Goal: Information Seeking & Learning: Check status

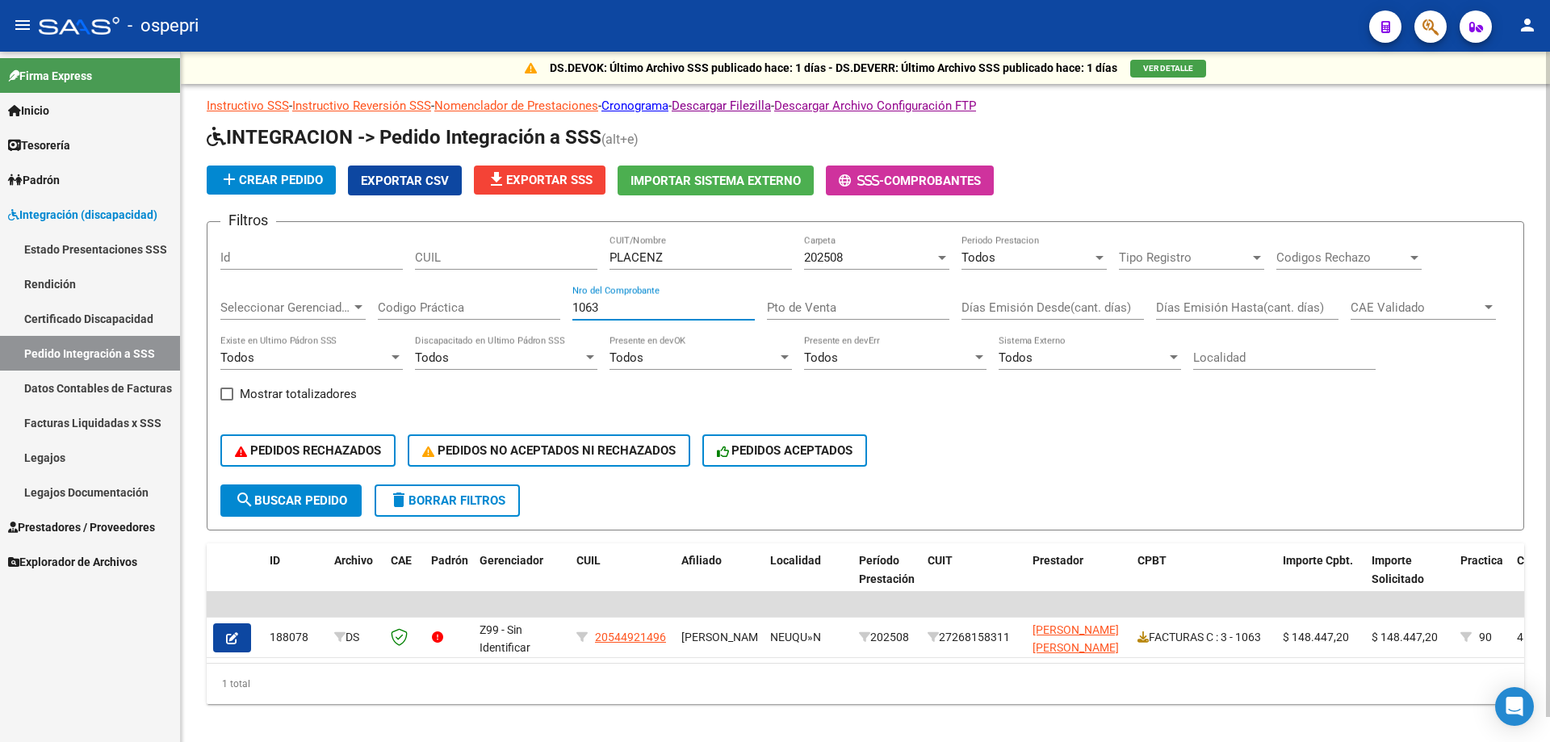
click at [375, 305] on div "Filtros Id CUIL PLACENZ CUIT/Nombre 202508 Carpeta Todos Periodo Prestacion Tip…" at bounding box center [865, 360] width 1290 height 250
type input "952"
drag, startPoint x: 673, startPoint y: 258, endPoint x: 336, endPoint y: 267, distance: 337.7
click at [336, 267] on div "Filtros Id CUIL PLACENZ CUIT/Nombre 202508 Carpeta Todos Periodo Prestacion Tip…" at bounding box center [865, 360] width 1290 height 250
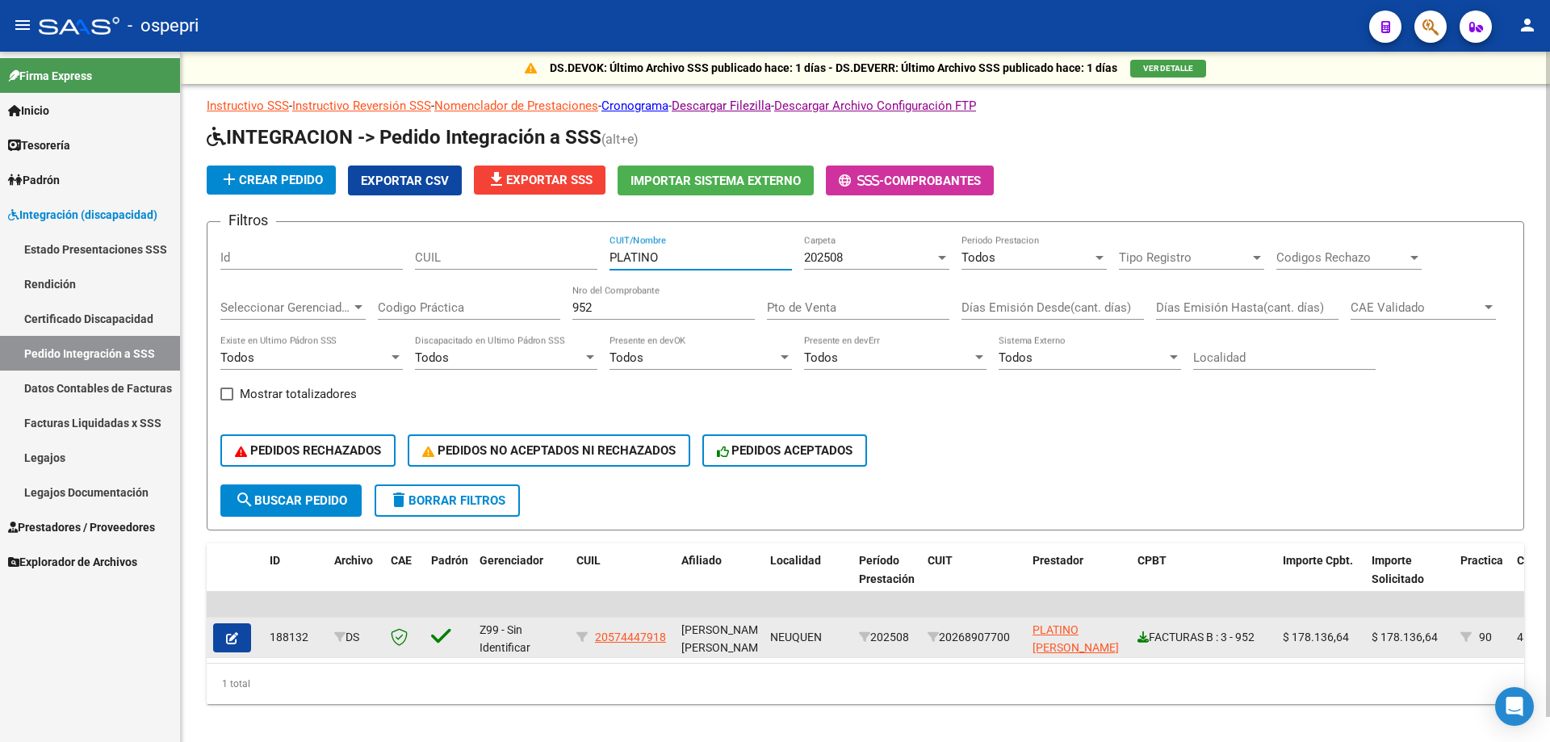
click at [1144, 641] on icon at bounding box center [1143, 636] width 11 height 11
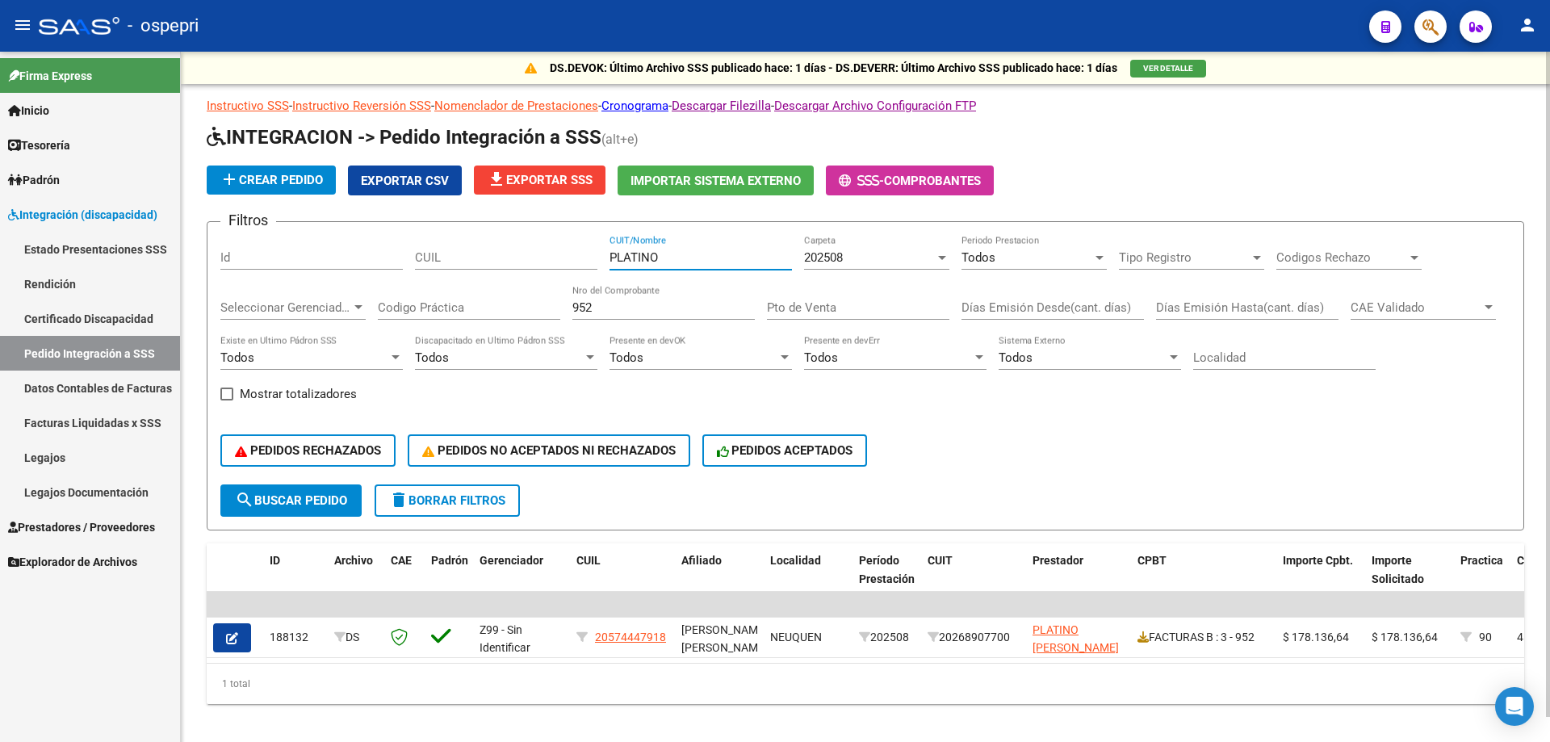
drag, startPoint x: 659, startPoint y: 254, endPoint x: 495, endPoint y: 251, distance: 164.0
click at [496, 251] on div "Filtros Id CUIL PLATINO CUIT/Nombre 202508 Carpeta Todos Periodo Prestacion Tip…" at bounding box center [865, 360] width 1290 height 250
type input "PONCE"
click at [581, 306] on input "952" at bounding box center [664, 307] width 182 height 15
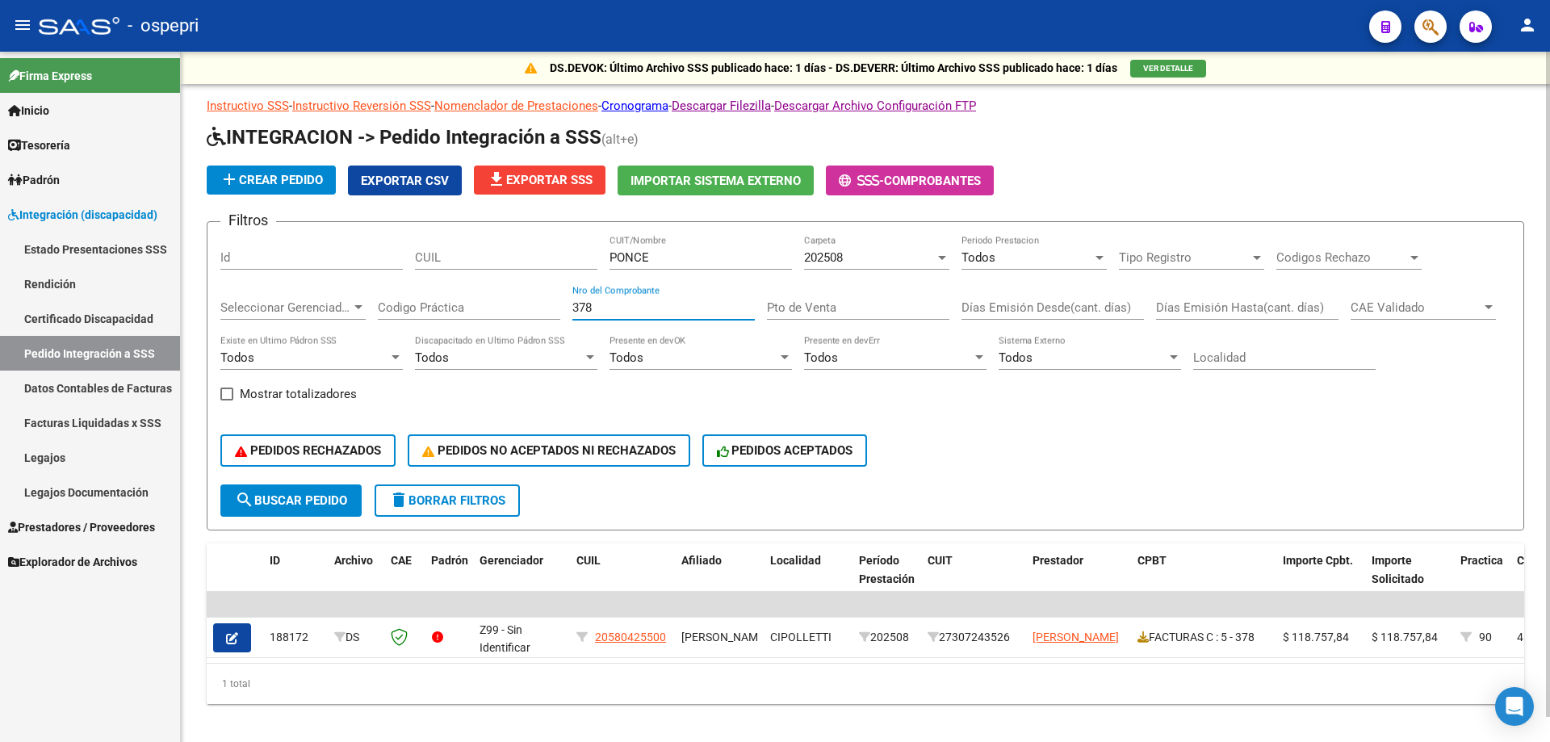
type input "378"
drag, startPoint x: 665, startPoint y: 257, endPoint x: 508, endPoint y: 258, distance: 156.7
click at [508, 258] on div "Filtros Id CUIL [PERSON_NAME] CUIT/Nombre 202508 Carpeta Todos Periodo Prestaci…" at bounding box center [865, 360] width 1290 height 250
type input "PONTE"
click at [584, 307] on input "378" at bounding box center [664, 307] width 182 height 15
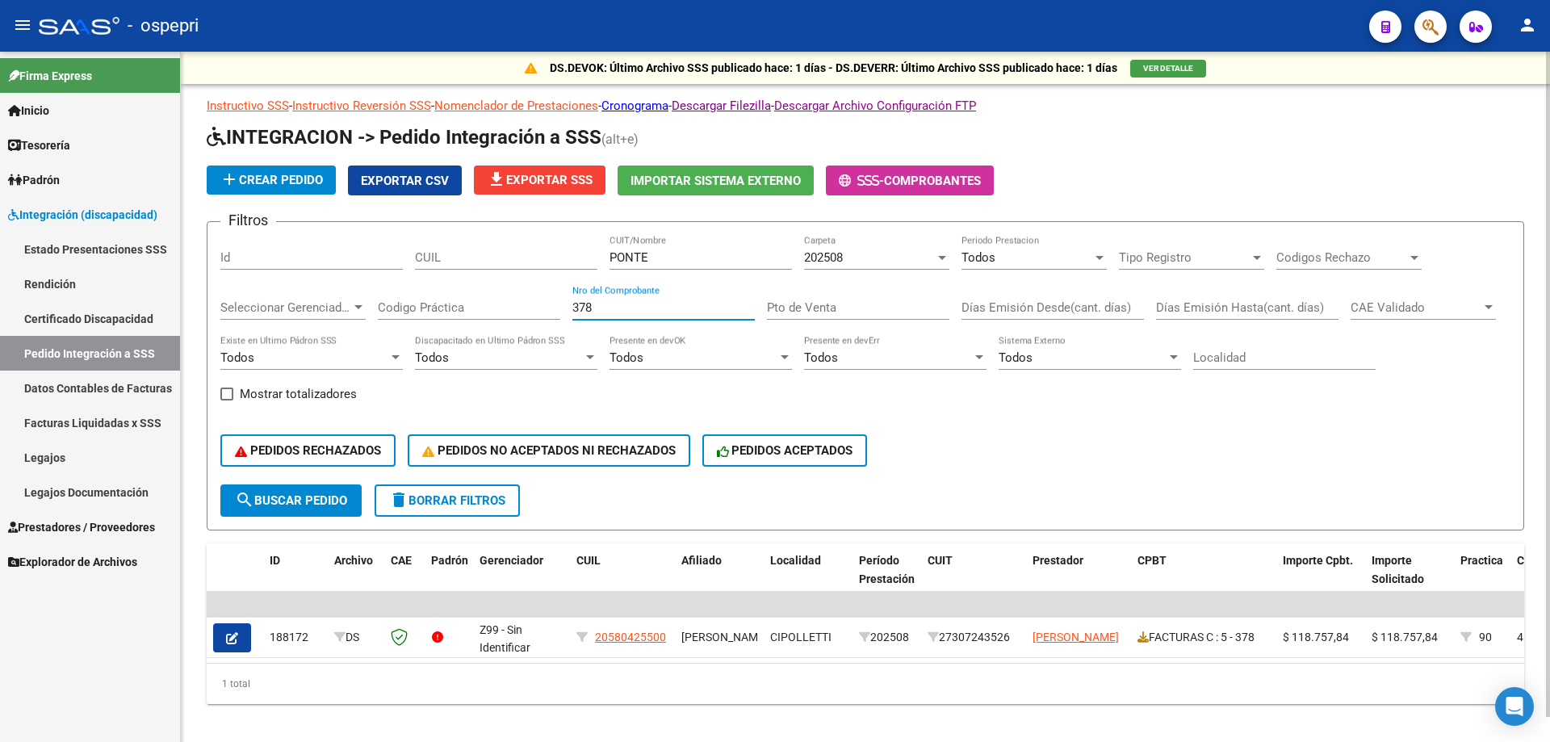
click at [584, 307] on input "378" at bounding box center [664, 307] width 182 height 15
type input "772"
drag, startPoint x: 667, startPoint y: 258, endPoint x: 534, endPoint y: 257, distance: 133.2
click at [535, 257] on div "Filtros Id CUIL PONTE CUIT/Nombre 202508 Carpeta Todos Periodo Prestacion Tipo …" at bounding box center [865, 360] width 1290 height 250
type input "ROJO M"
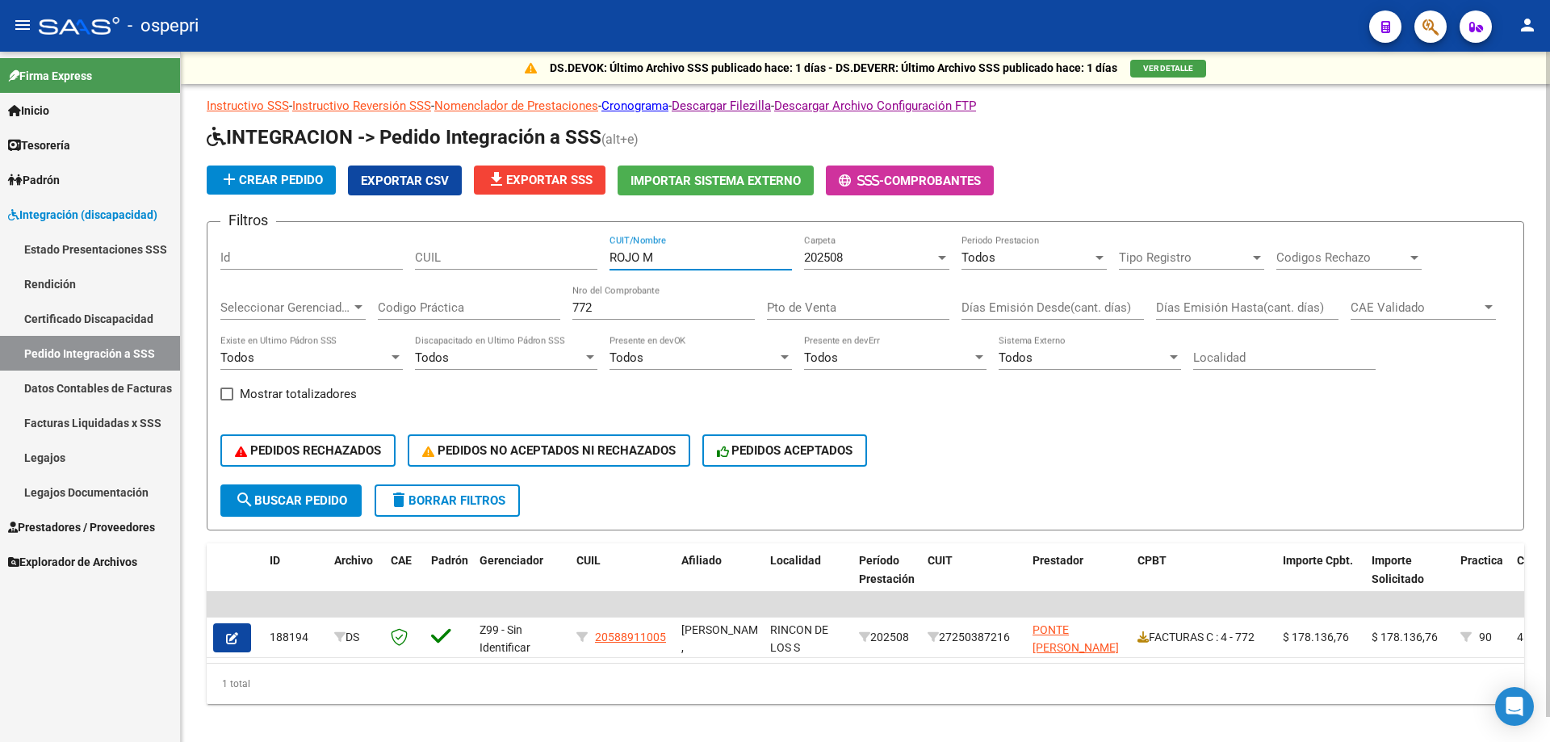
click at [581, 309] on input "772" at bounding box center [664, 307] width 182 height 15
type input "1667"
click at [642, 256] on input "ROJO M" at bounding box center [701, 257] width 182 height 15
drag, startPoint x: 678, startPoint y: 261, endPoint x: 206, endPoint y: 254, distance: 471.6
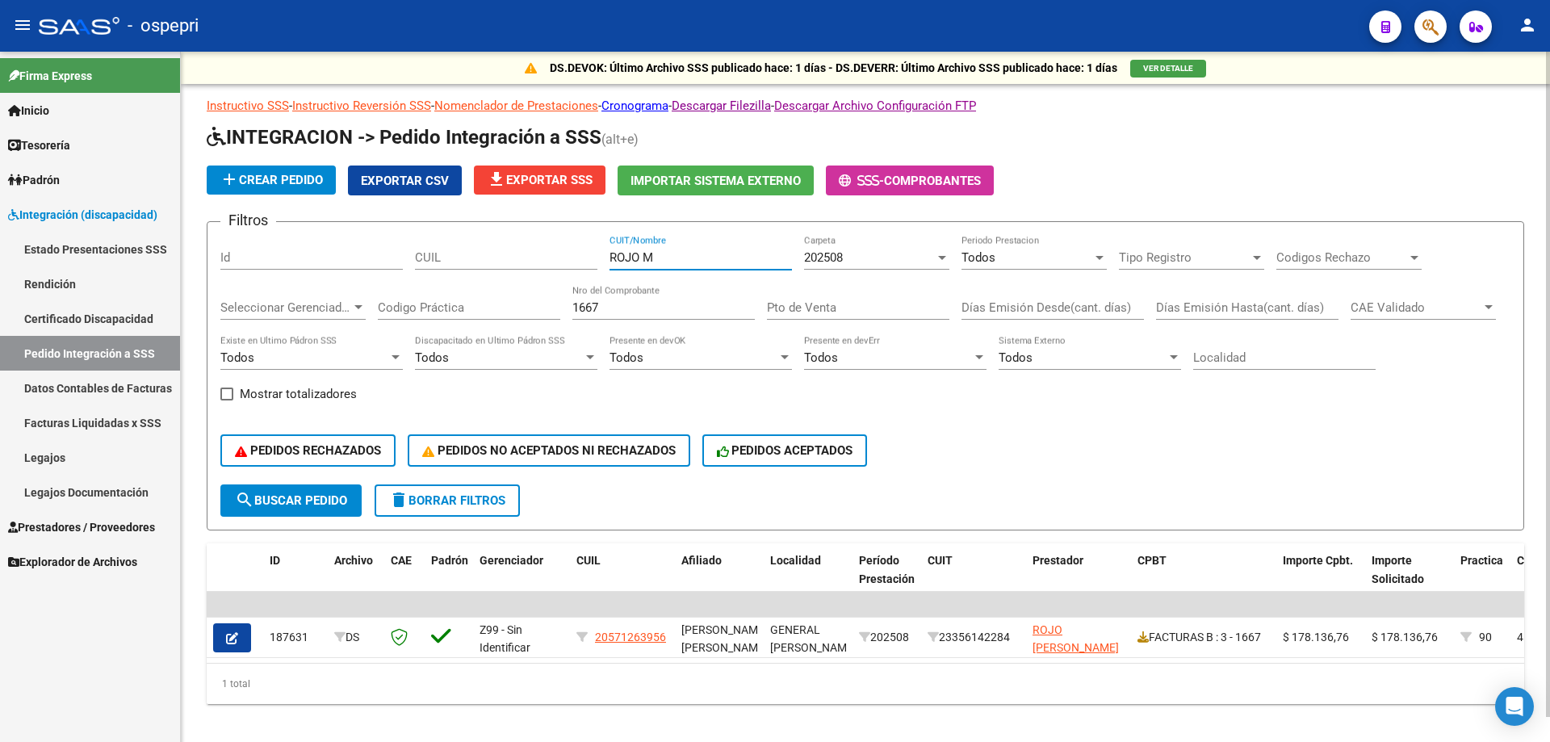
click at [215, 258] on form "Filtros Id CUIL ROJO M CUIT/Nombre 202508 Carpeta Todos Periodo Prestacion Tipo…" at bounding box center [866, 375] width 1318 height 309
type input "[PERSON_NAME]"
drag, startPoint x: 597, startPoint y: 308, endPoint x: 305, endPoint y: 274, distance: 293.6
click at [359, 288] on div "Filtros Id [PERSON_NAME] CUIT/Nombre 202508 Carpeta Todos Periodo Prestacion Ti…" at bounding box center [865, 360] width 1290 height 250
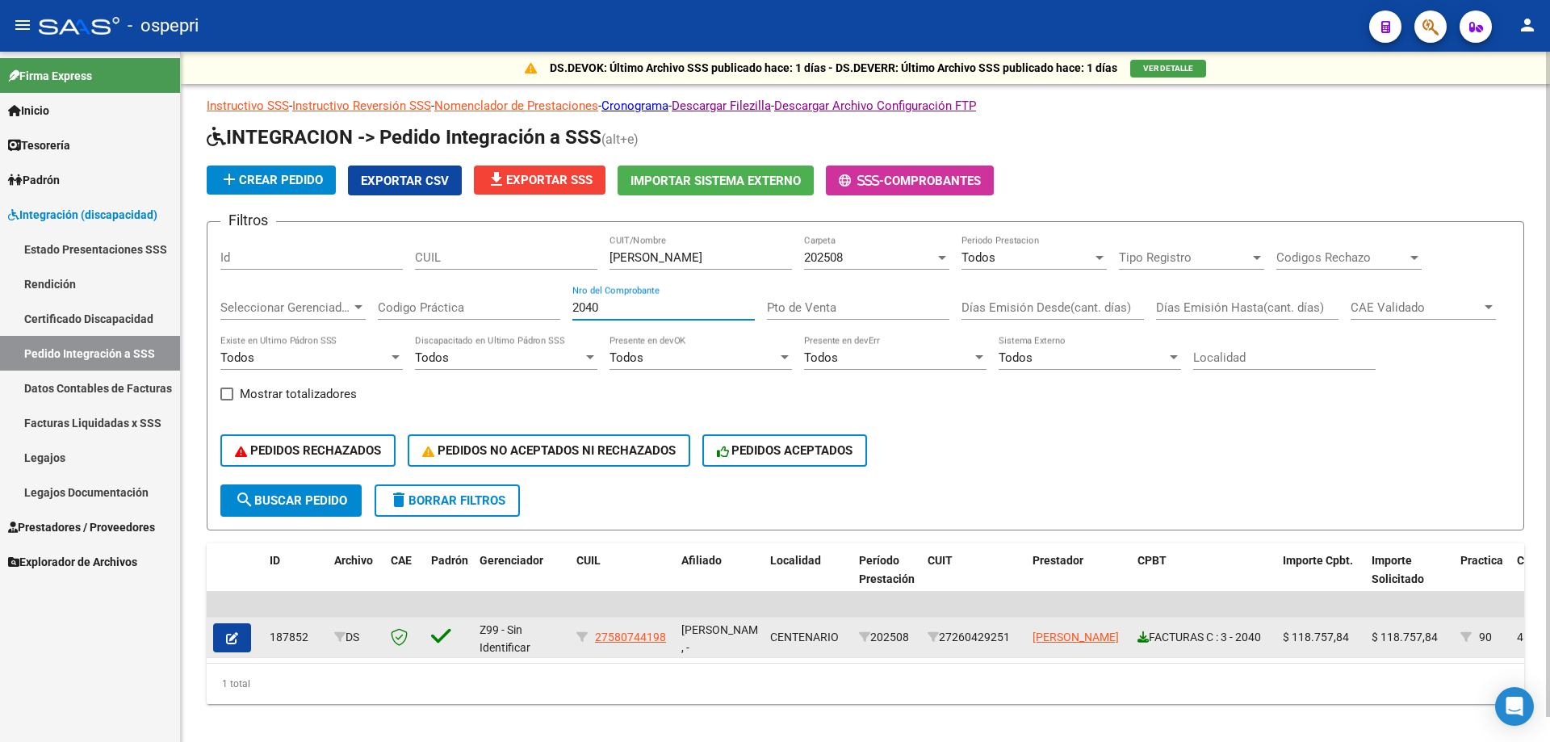
click at [1144, 637] on icon at bounding box center [1143, 636] width 11 height 11
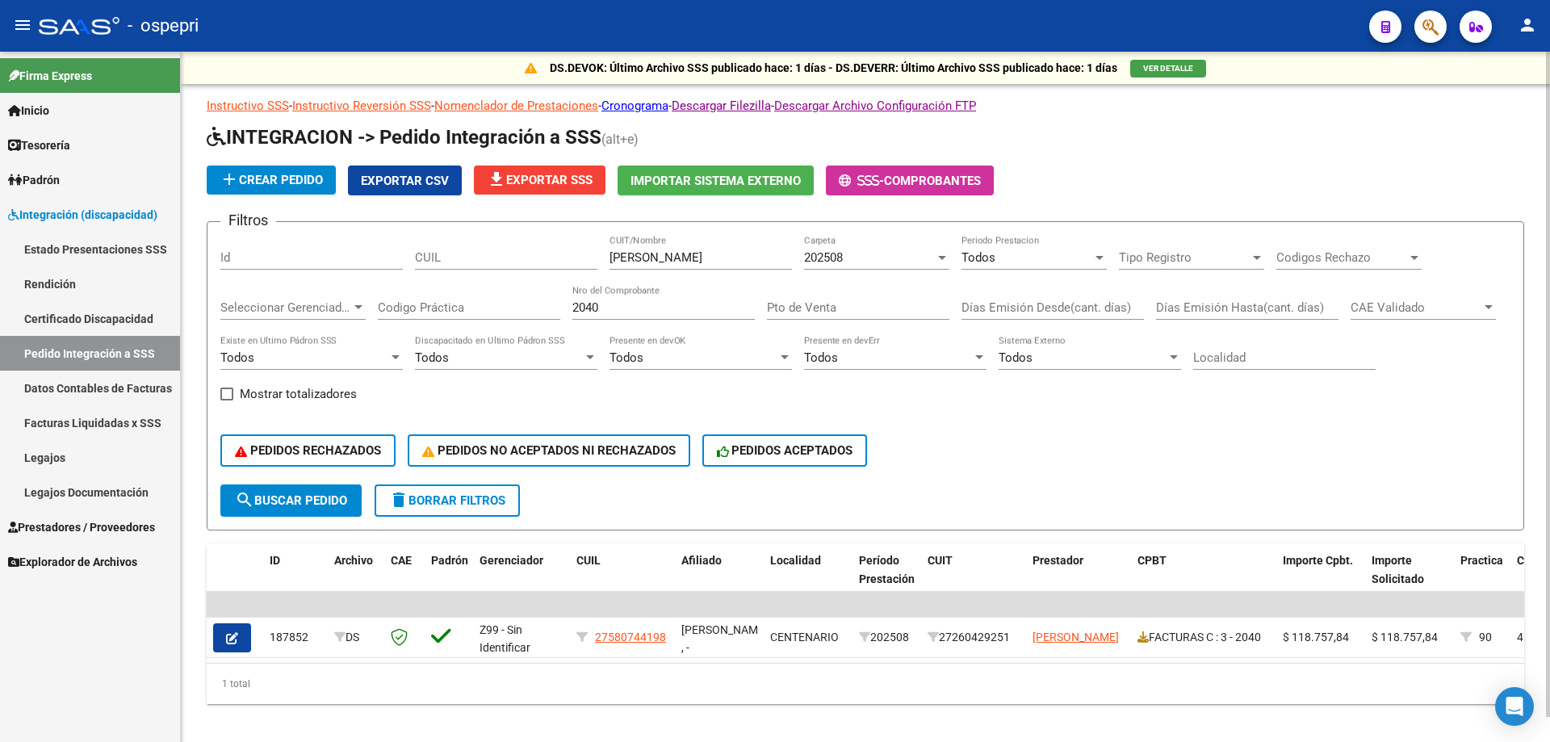
click at [667, 305] on input "2040" at bounding box center [664, 307] width 182 height 15
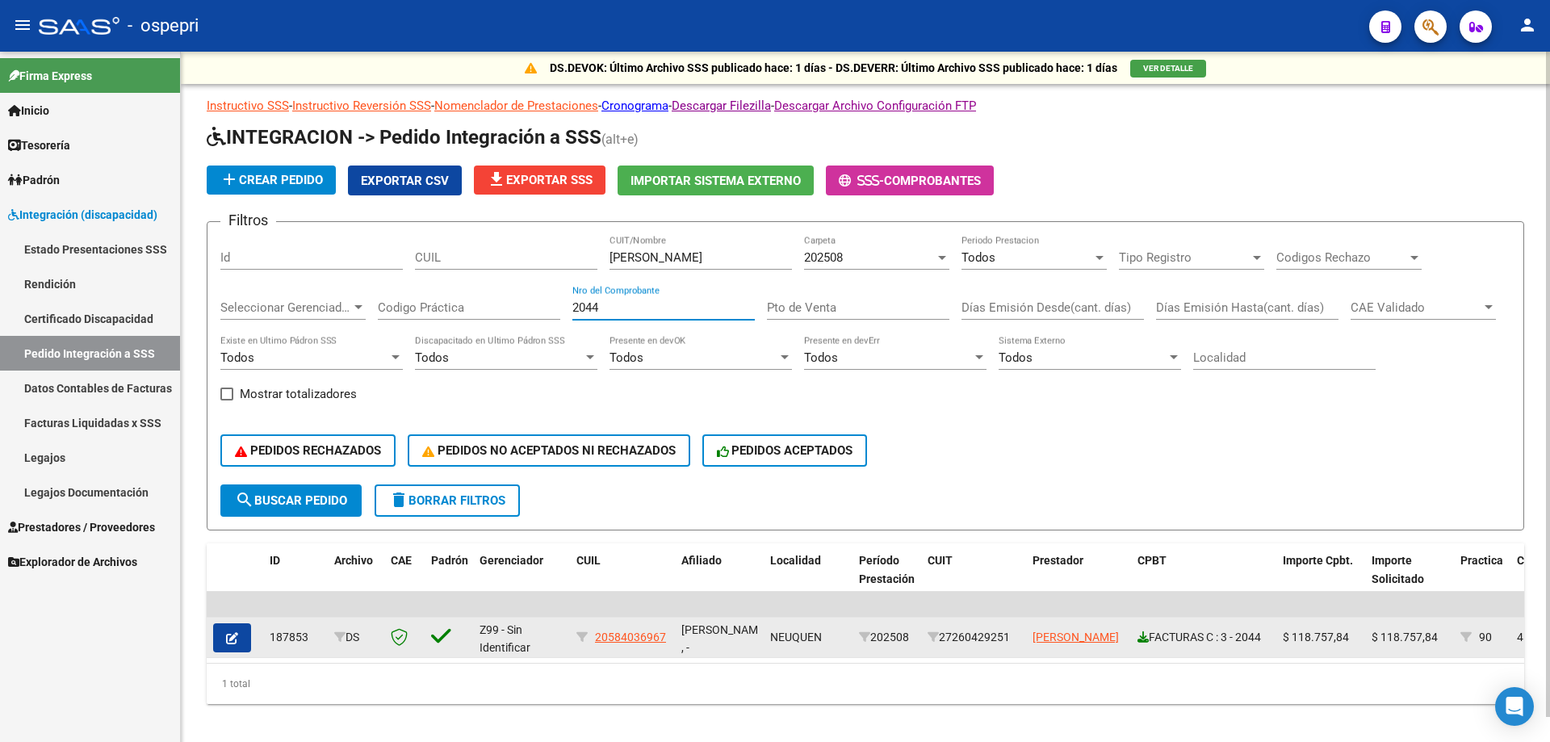
click at [1142, 635] on icon at bounding box center [1143, 636] width 11 height 11
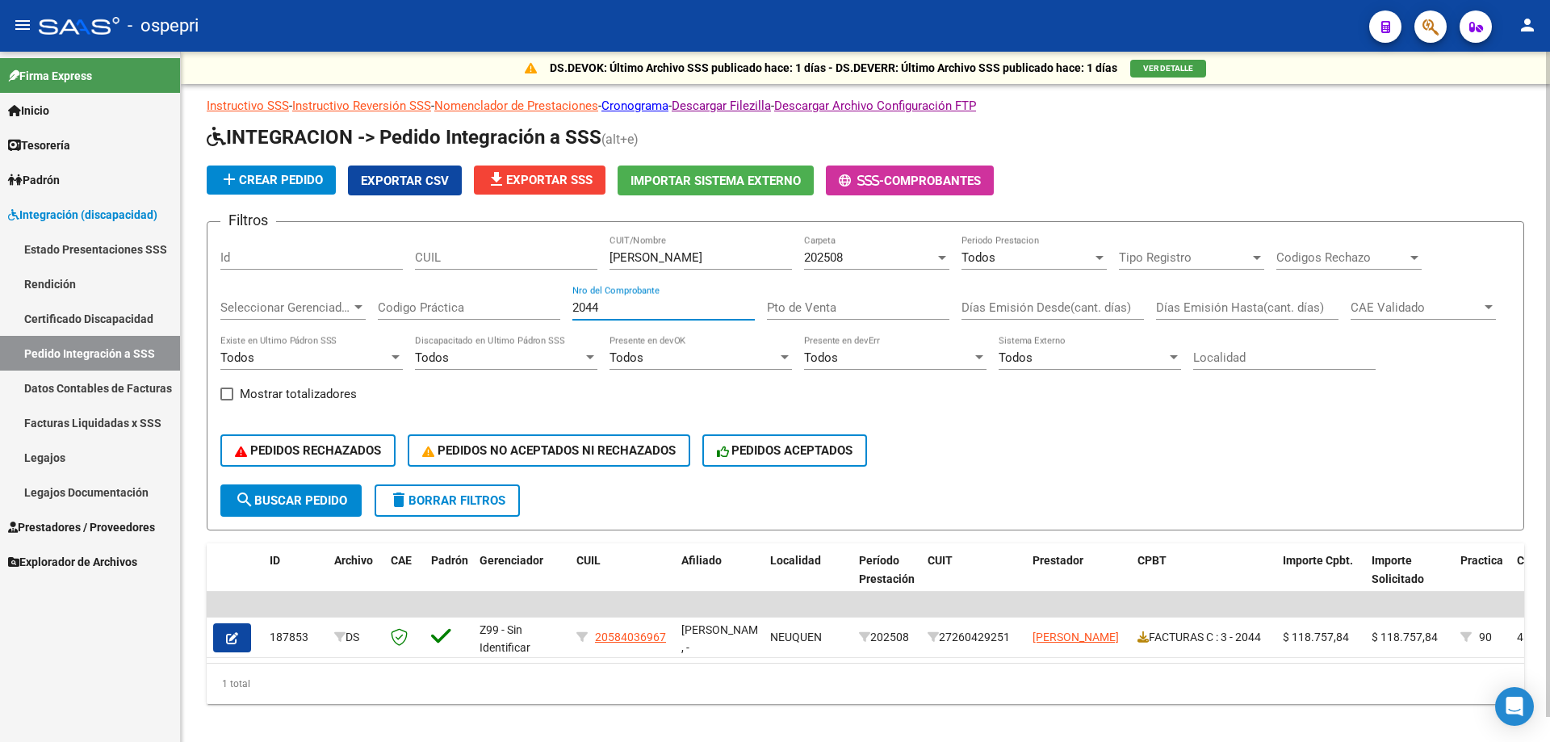
click at [624, 304] on input "2044" at bounding box center [664, 307] width 182 height 15
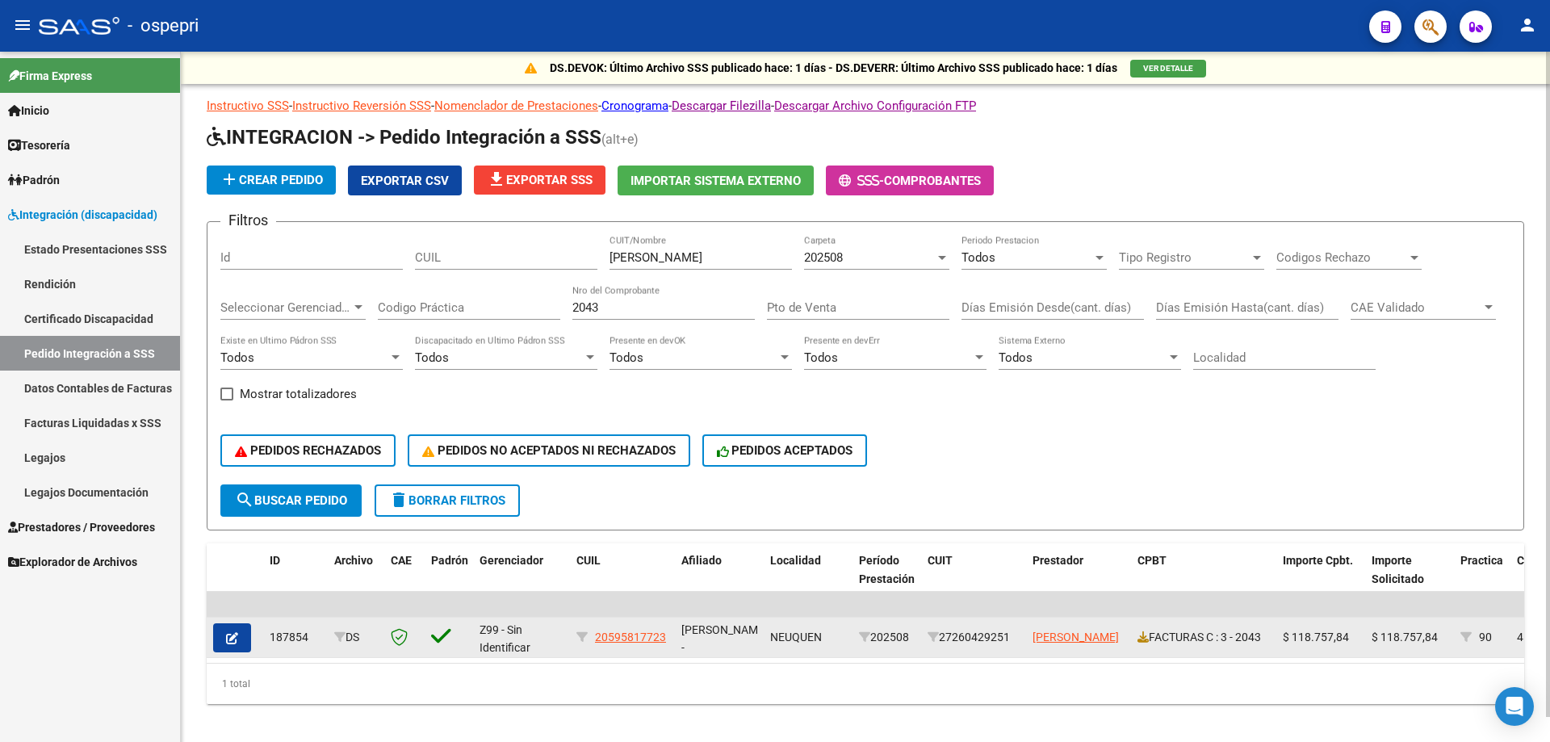
click at [1149, 640] on div "FACTURAS C : 3 - 2043" at bounding box center [1204, 637] width 132 height 19
click at [1143, 641] on icon at bounding box center [1143, 636] width 11 height 11
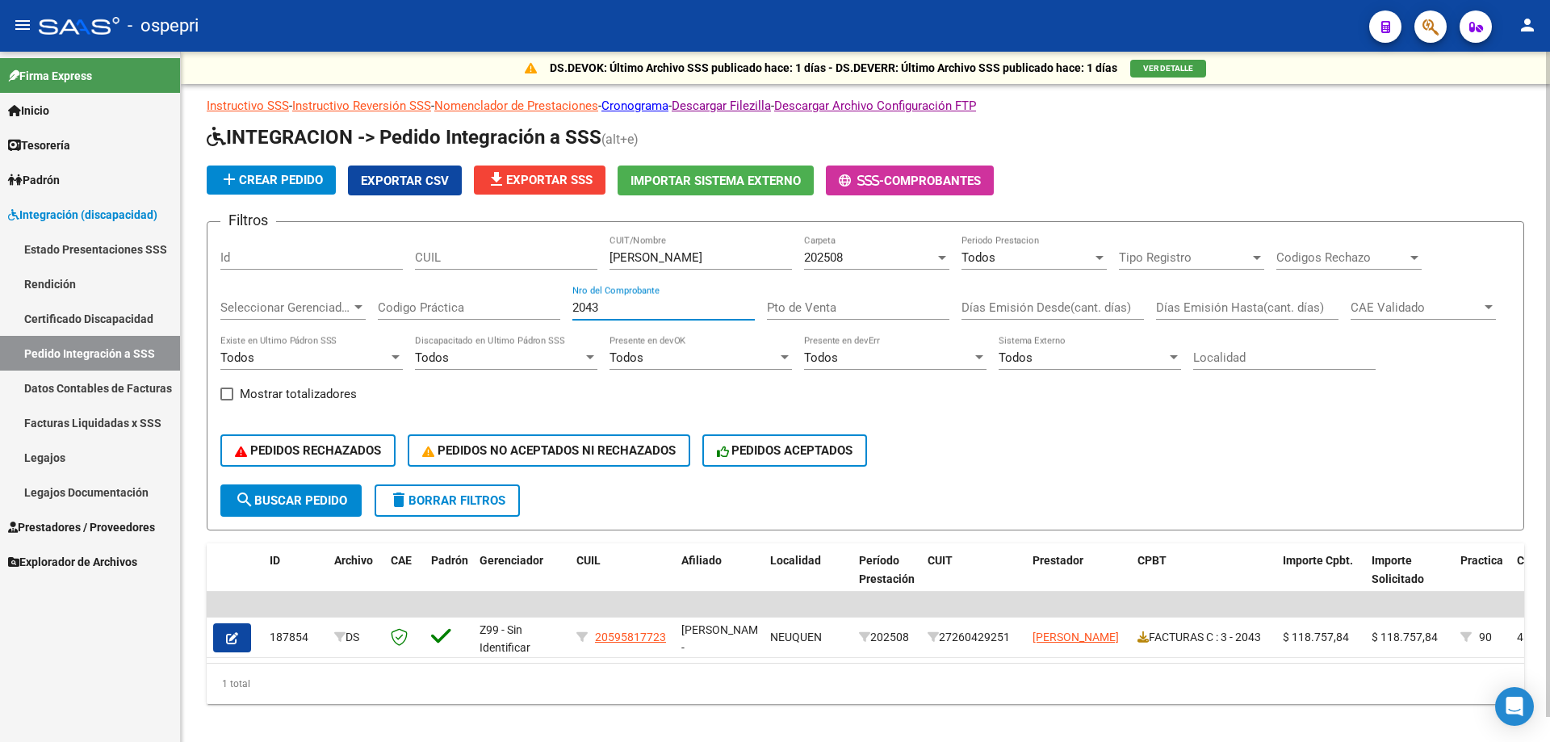
click at [676, 308] on input "2043" at bounding box center [664, 307] width 182 height 15
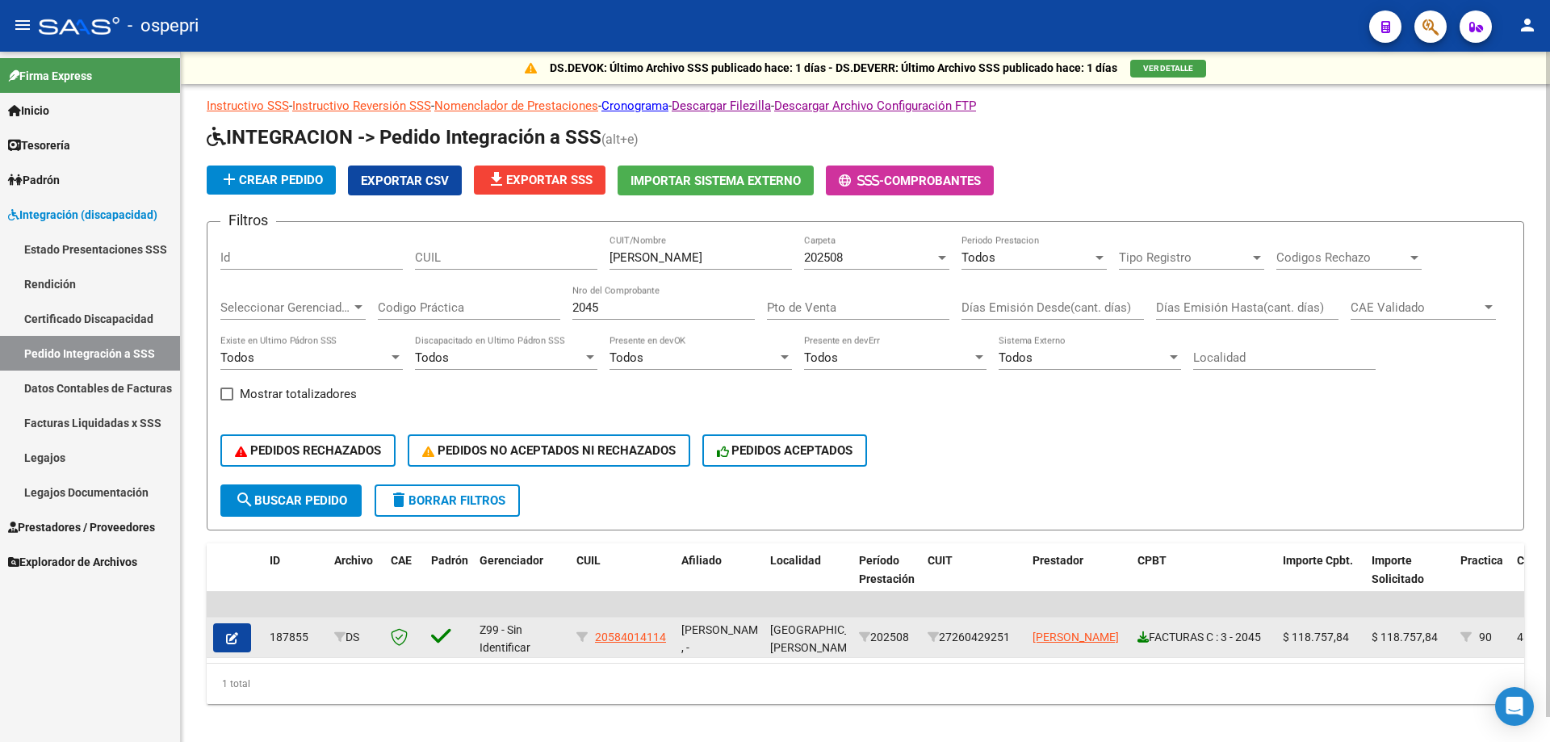
click at [1143, 638] on icon at bounding box center [1143, 636] width 11 height 11
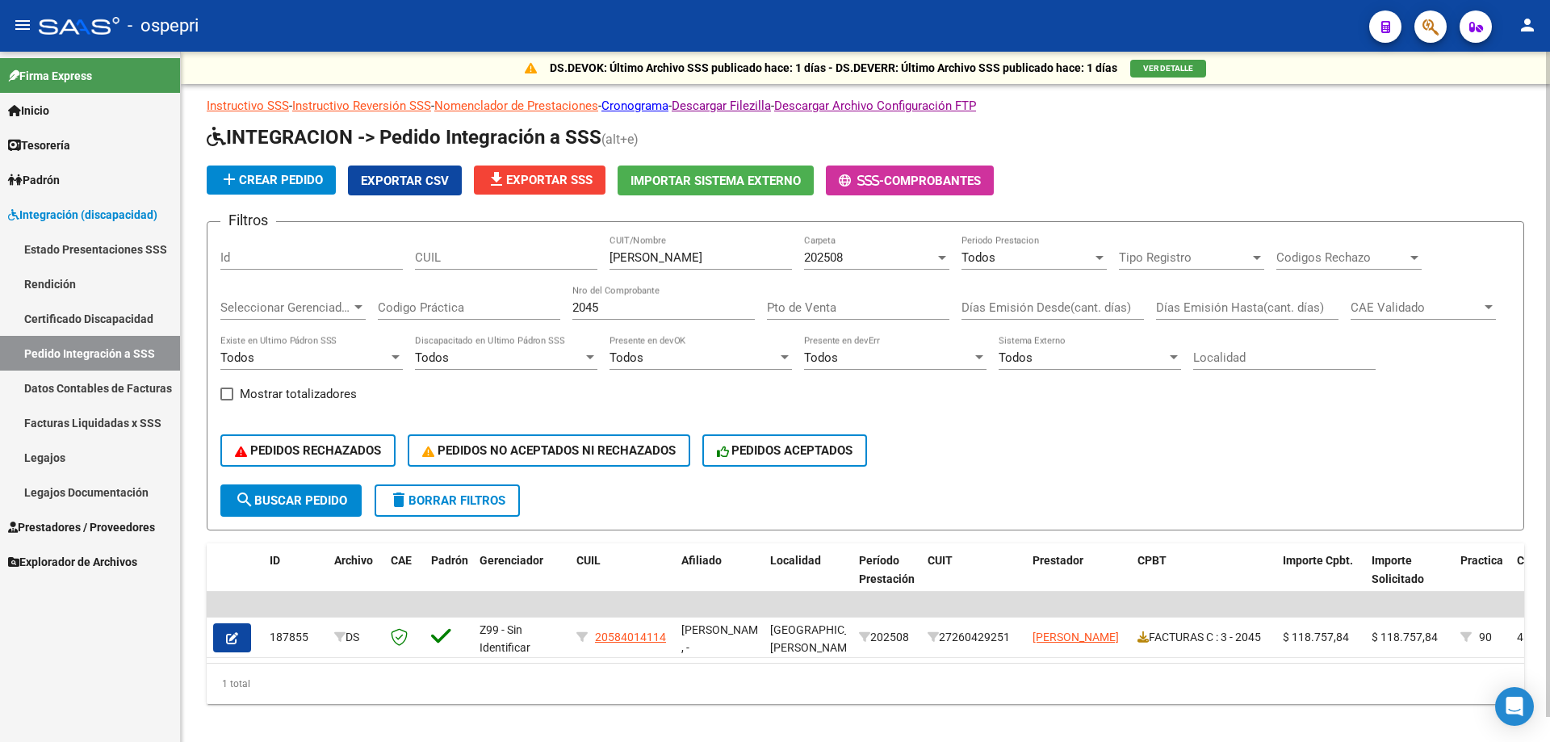
click at [672, 304] on input "2045" at bounding box center [664, 307] width 182 height 15
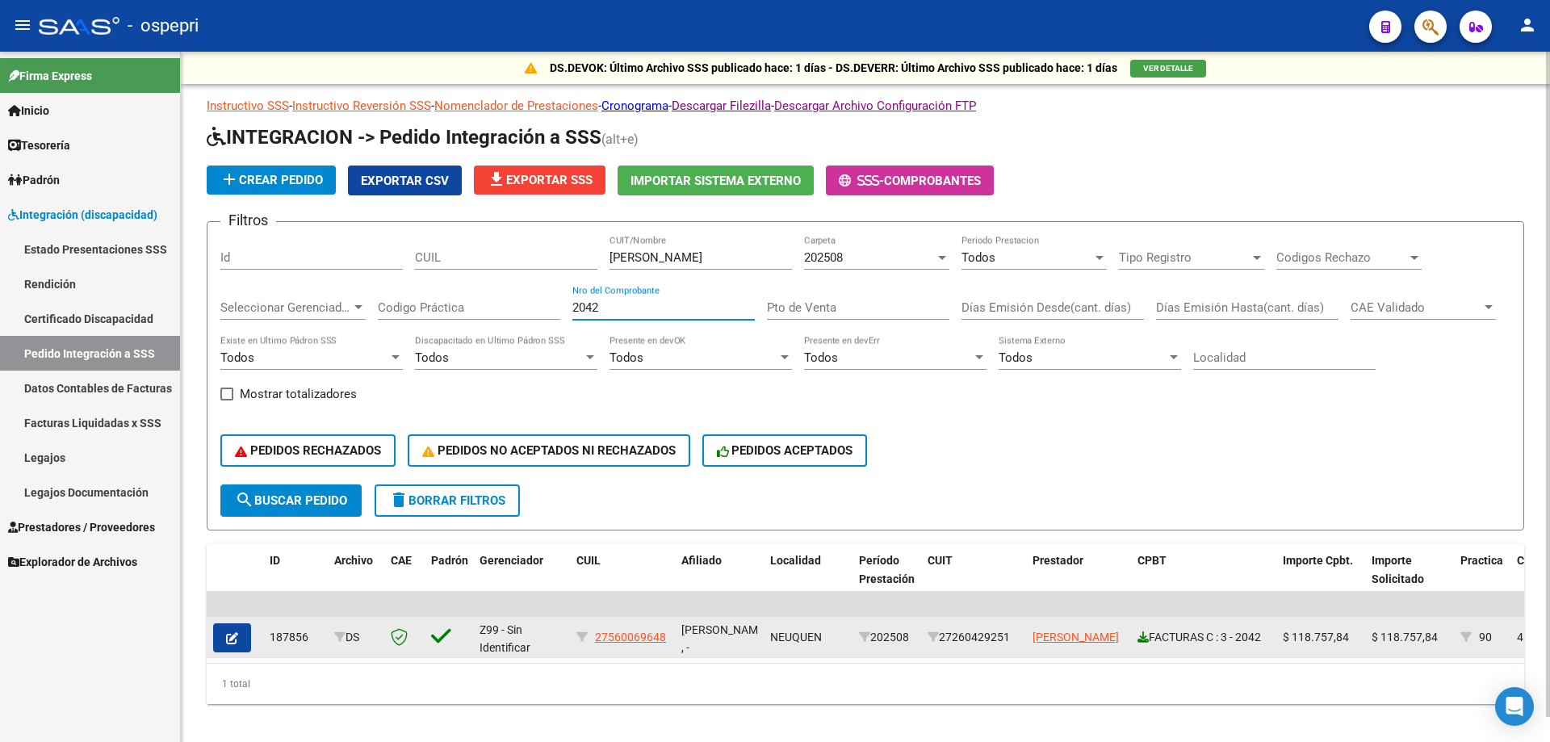
type input "2042"
click at [1141, 634] on icon at bounding box center [1143, 636] width 11 height 11
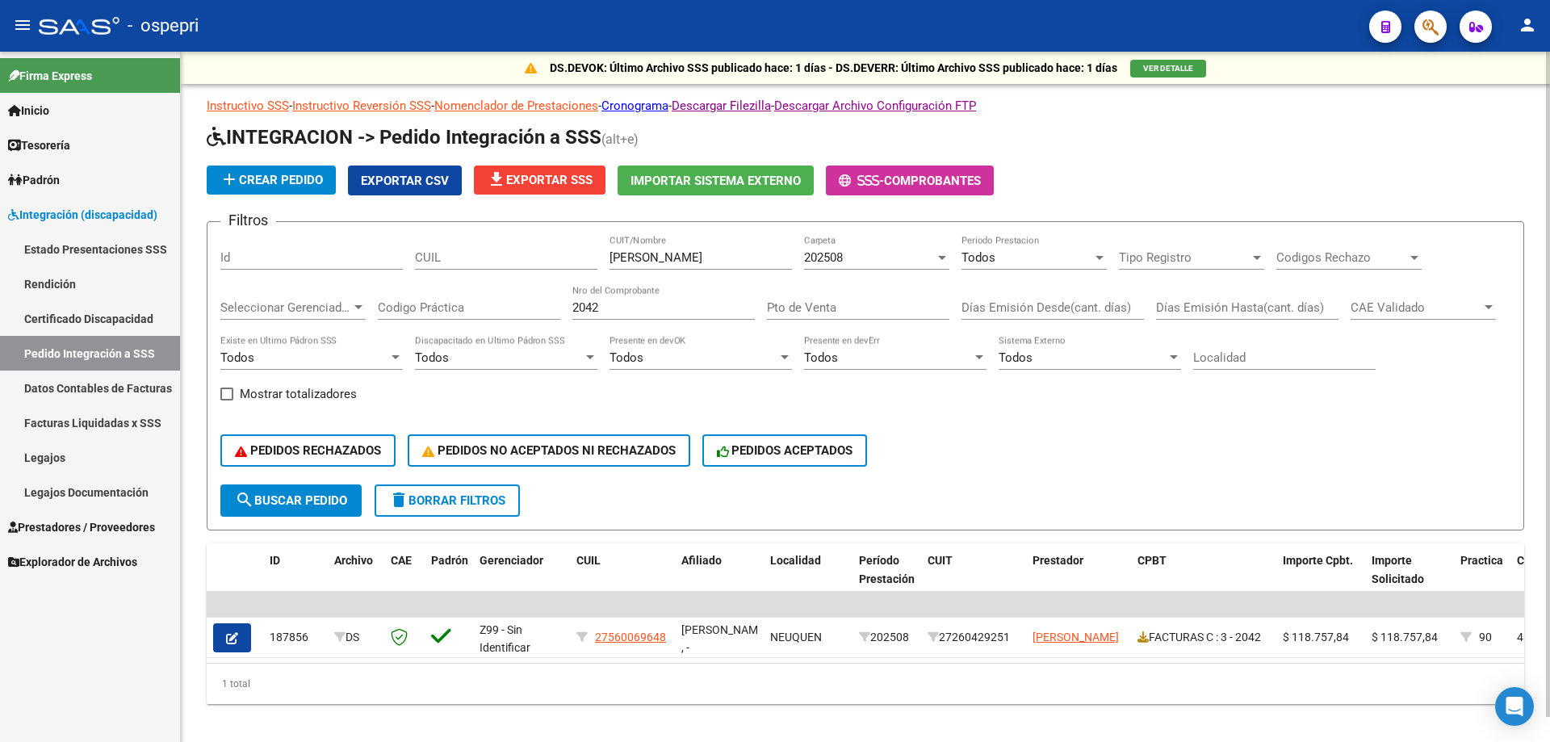
drag, startPoint x: 689, startPoint y: 266, endPoint x: 686, endPoint y: 257, distance: 10.2
click at [688, 261] on div "[PERSON_NAME] CUIT/Nombre" at bounding box center [701, 252] width 182 height 35
type input "SCH"
click at [241, 321] on div "Filtros Id CUIL SCH CUIT/Nombre 202508 Carpeta Todos Periodo Prestacion Tipo Re…" at bounding box center [865, 360] width 1290 height 250
drag, startPoint x: 640, startPoint y: 305, endPoint x: 374, endPoint y: 296, distance: 266.6
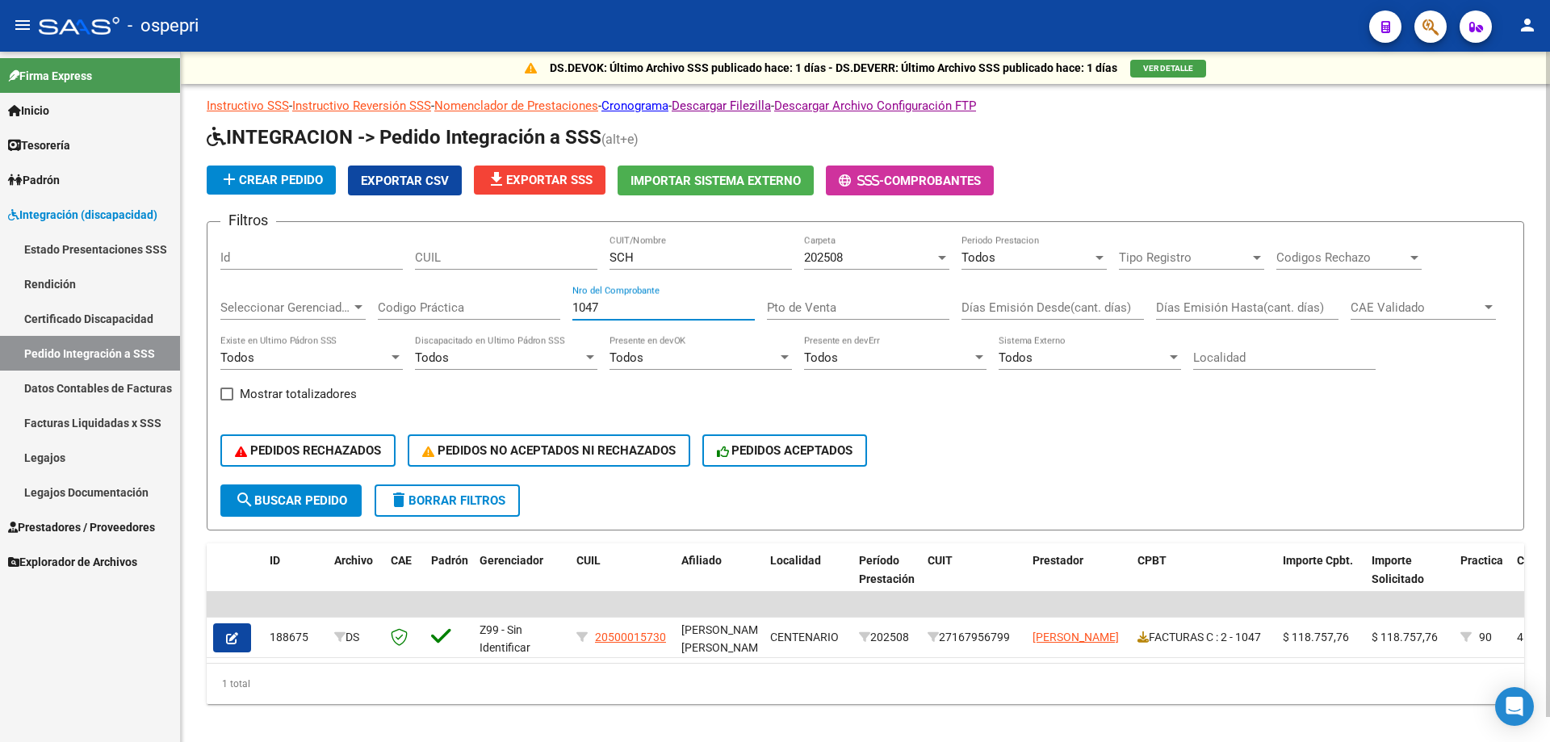
click at [375, 296] on div "Filtros Id CUIL SCH CUIT/Nombre 202508 Carpeta Todos Periodo Prestacion Tipo Re…" at bounding box center [865, 360] width 1290 height 250
type input "395"
click at [649, 262] on input "SCH" at bounding box center [701, 257] width 182 height 15
type input "SIN"
click at [622, 316] on div "395 Nro del Comprobante" at bounding box center [664, 302] width 182 height 35
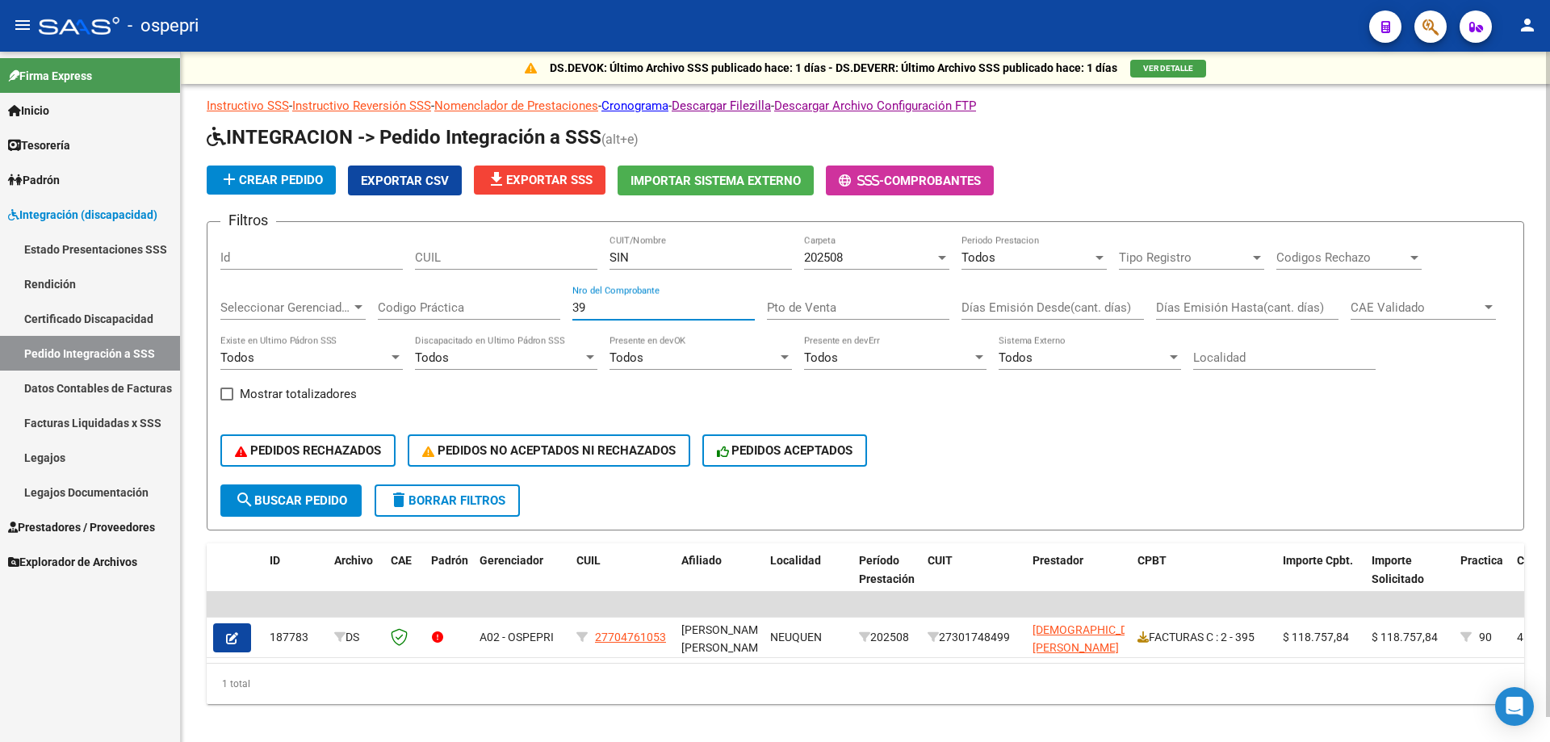
type input "3"
type input "1382"
drag, startPoint x: 664, startPoint y: 262, endPoint x: 547, endPoint y: 283, distance: 119.0
click at [516, 264] on div "Filtros Id CUIL SIN CUIT/Nombre 202508 Carpeta Todos Periodo Prestacion Tipo Re…" at bounding box center [865, 360] width 1290 height 250
paste input "CHWEIZER [PERSON_NAME]"
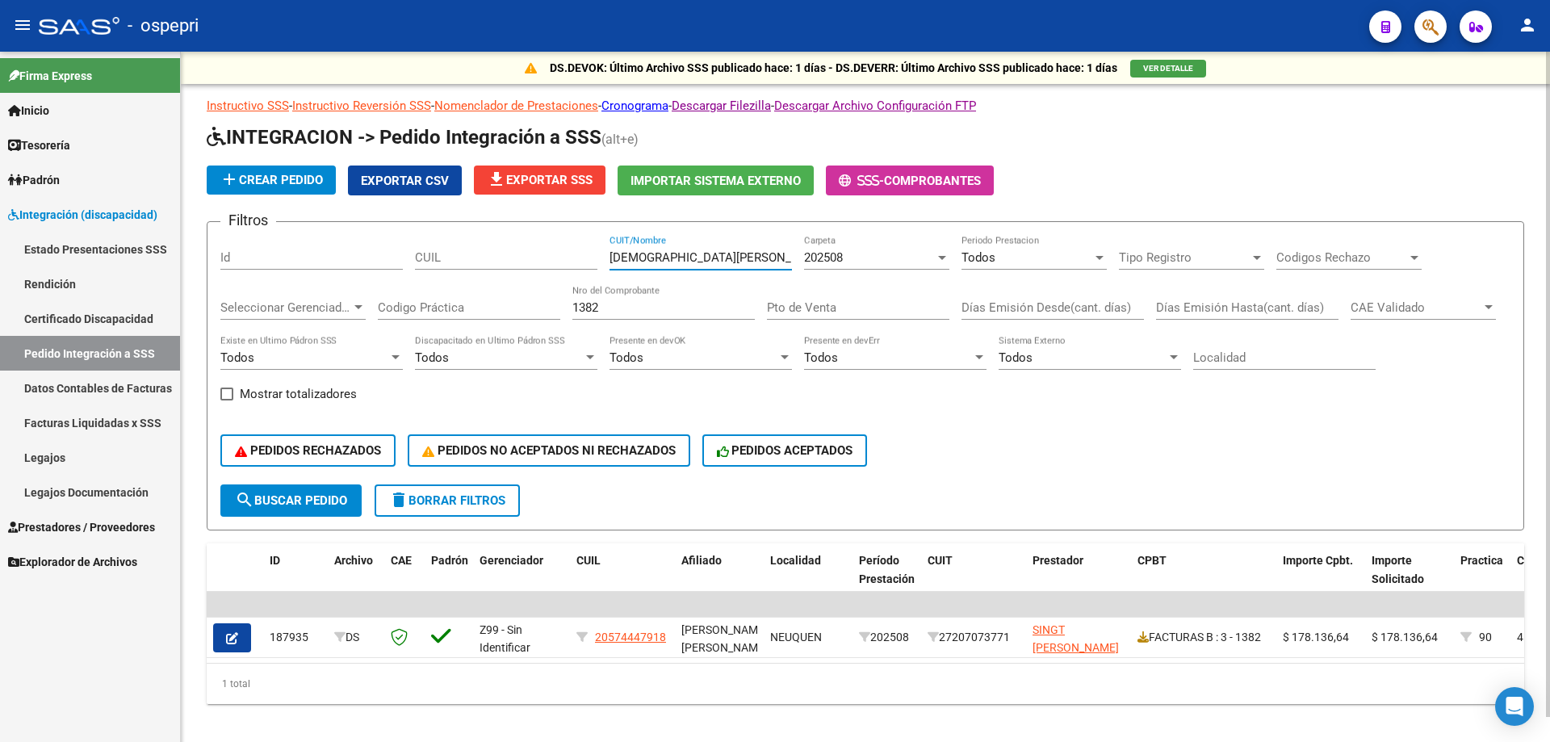
type input "[DEMOGRAPHIC_DATA][PERSON_NAME]"
click at [217, 308] on form "Filtros Id CUIL [PERSON_NAME] CUIT/Nombre 202508 Carpeta Todos Periodo Prestaci…" at bounding box center [866, 375] width 1318 height 309
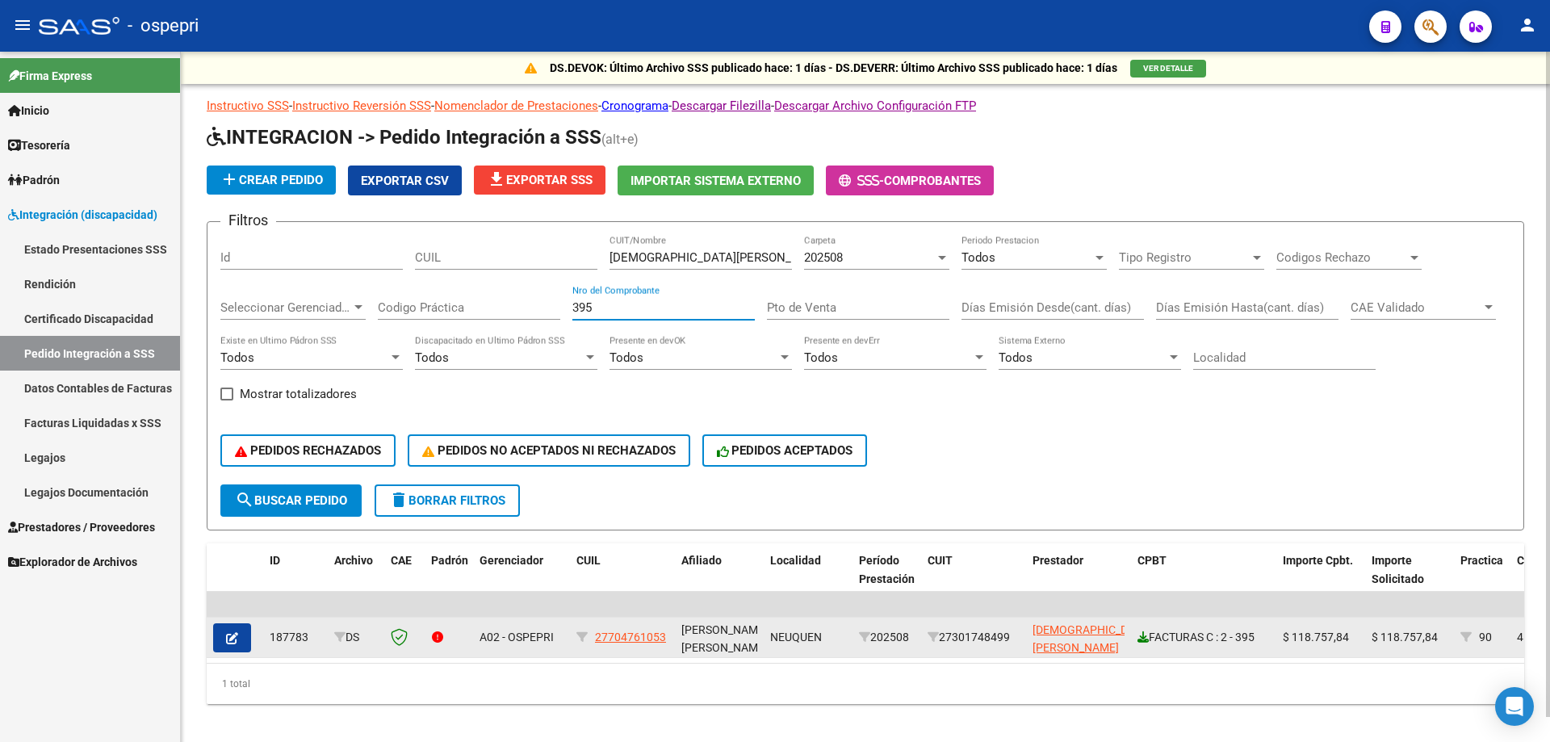
type input "395"
click at [1142, 640] on icon at bounding box center [1143, 636] width 11 height 11
click at [1143, 638] on icon at bounding box center [1143, 636] width 11 height 11
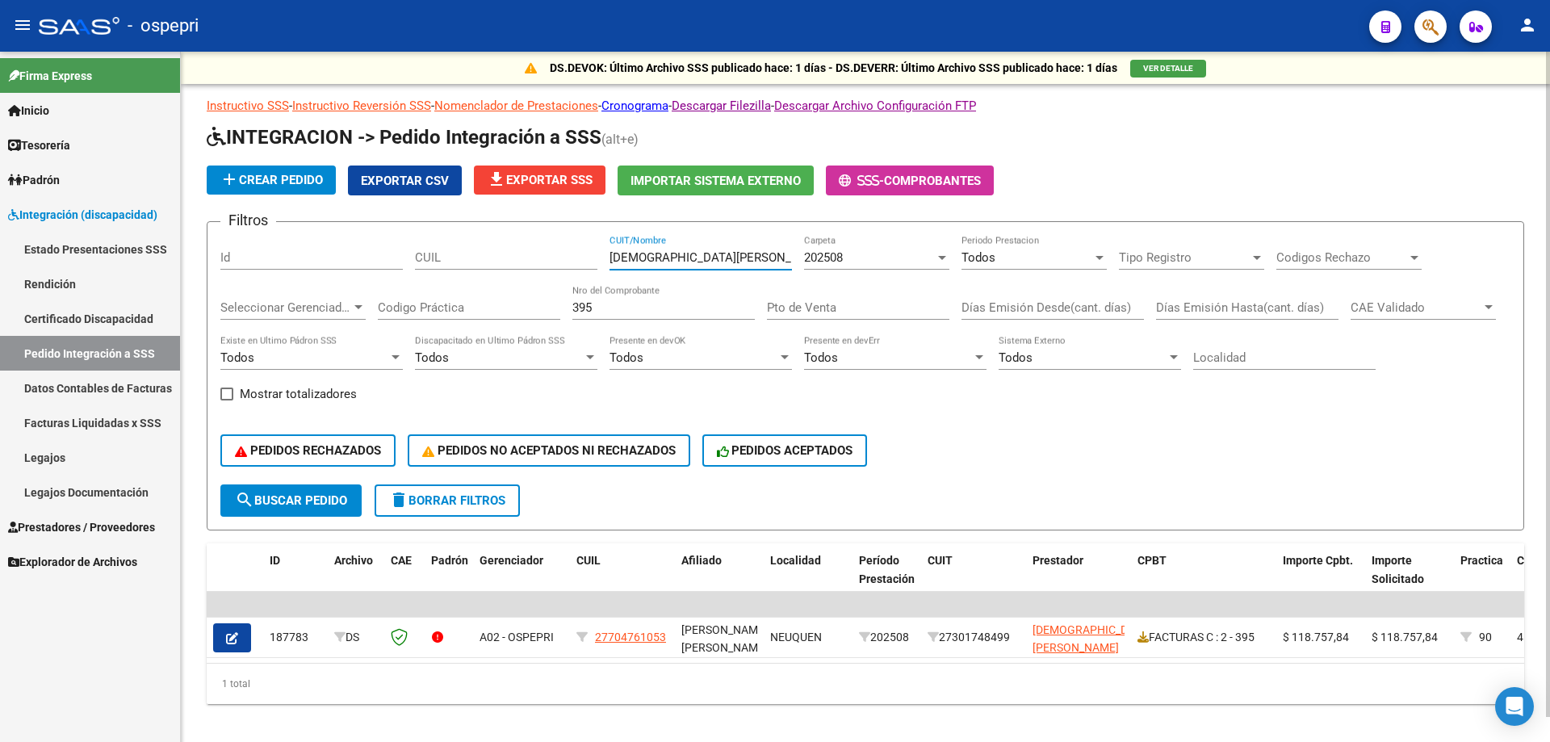
drag, startPoint x: 780, startPoint y: 258, endPoint x: 533, endPoint y: 265, distance: 247.2
click at [533, 265] on div "Filtros Id CUIL [PERSON_NAME] CUIT/Nombre 202508 Carpeta Todos Periodo Prestaci…" at bounding box center [865, 360] width 1290 height 250
type input "VALL"
drag, startPoint x: 462, startPoint y: 317, endPoint x: 409, endPoint y: 334, distance: 55.9
click at [397, 322] on div "Filtros Id CUIL VALL CUIT/Nombre 202508 Carpeta Todos Periodo Prestacion Tipo R…" at bounding box center [865, 360] width 1290 height 250
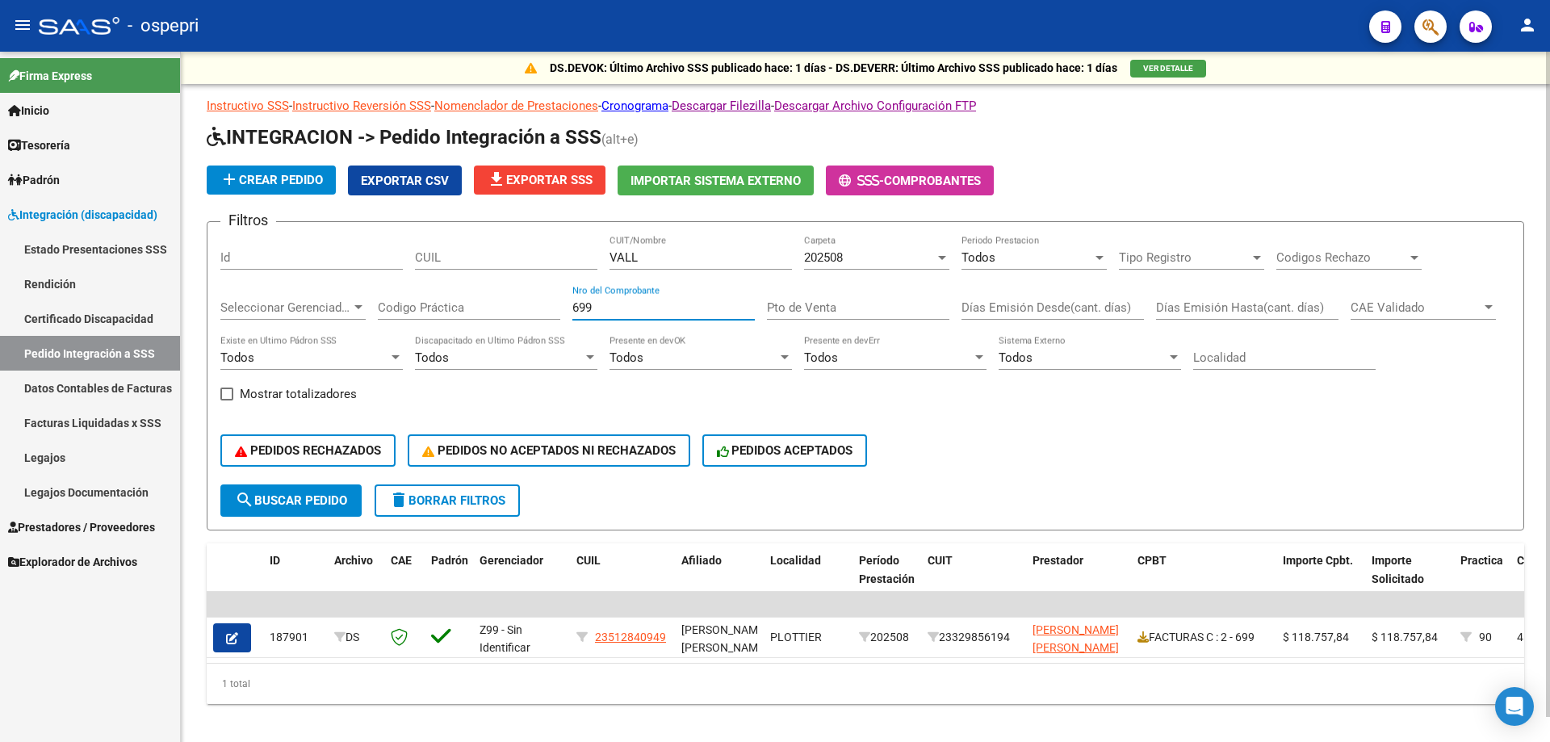
type input "699"
click at [702, 261] on input "VALL" at bounding box center [701, 257] width 182 height 15
type input "VILLE"
drag, startPoint x: 581, startPoint y: 313, endPoint x: 453, endPoint y: 312, distance: 127.6
click at [468, 315] on div "Filtros Id CUIL VILLE CUIT/Nombre 202508 Carpeta Todos Periodo Prestacion Tipo …" at bounding box center [865, 360] width 1290 height 250
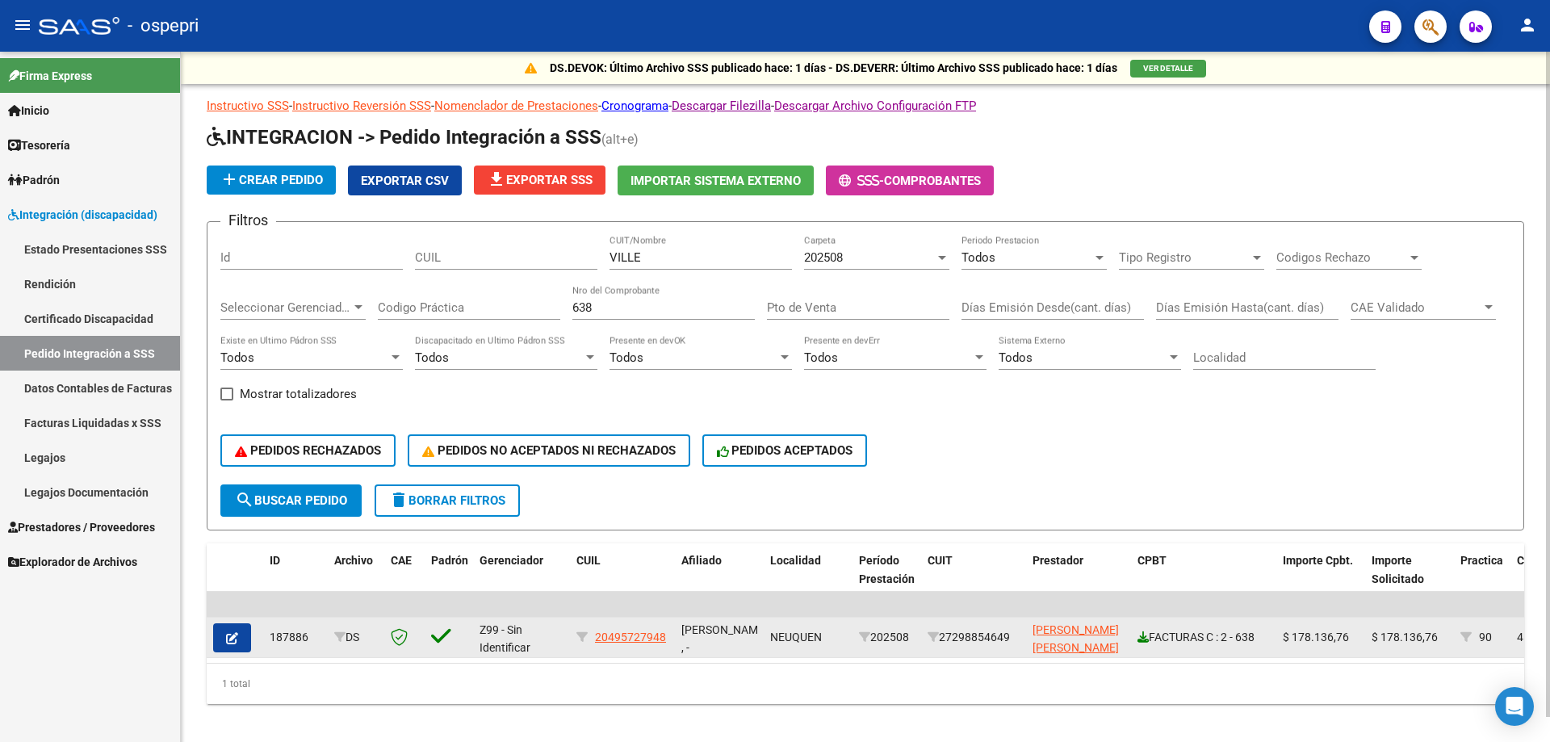
click at [1148, 636] on icon at bounding box center [1143, 636] width 11 height 11
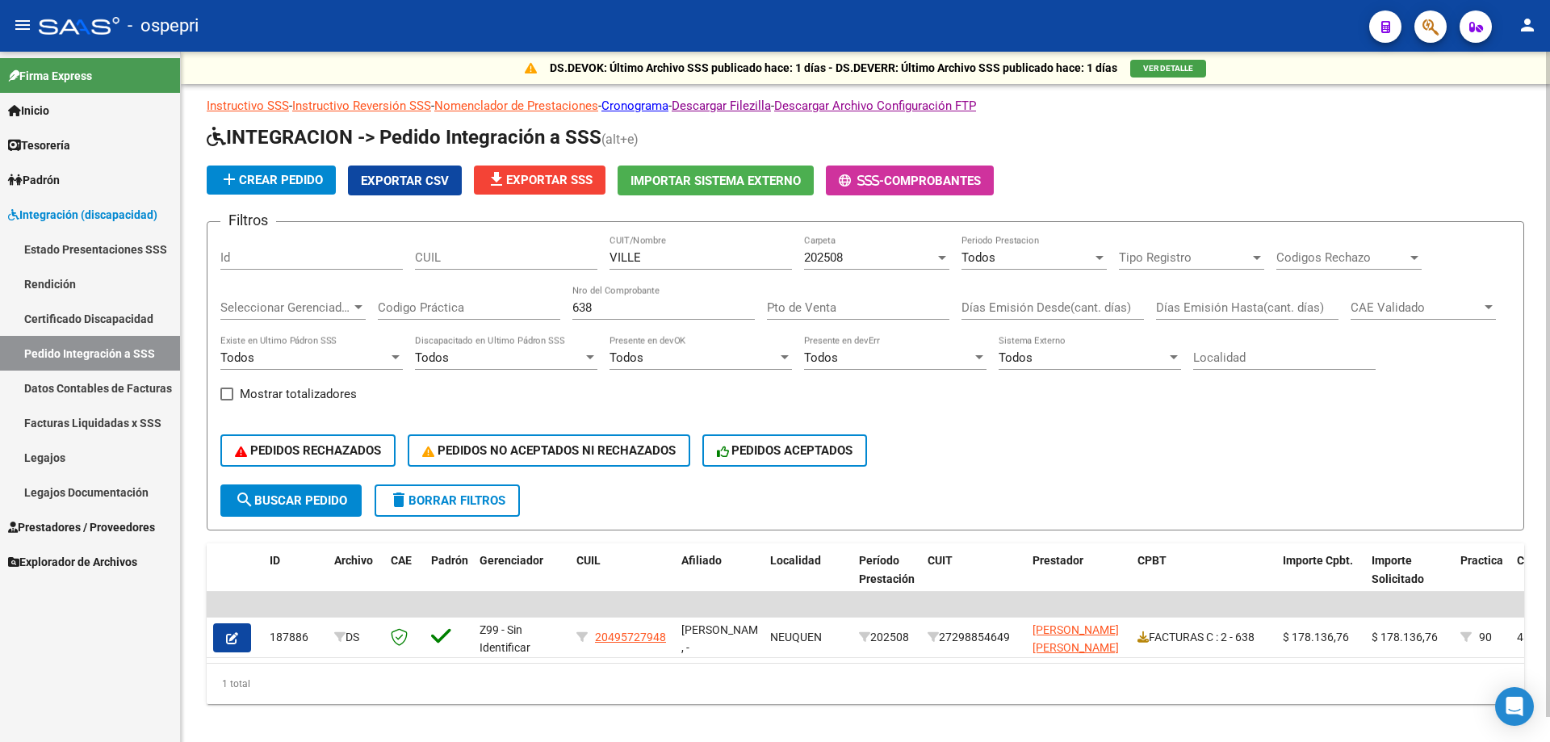
click at [688, 306] on input "638" at bounding box center [664, 307] width 182 height 15
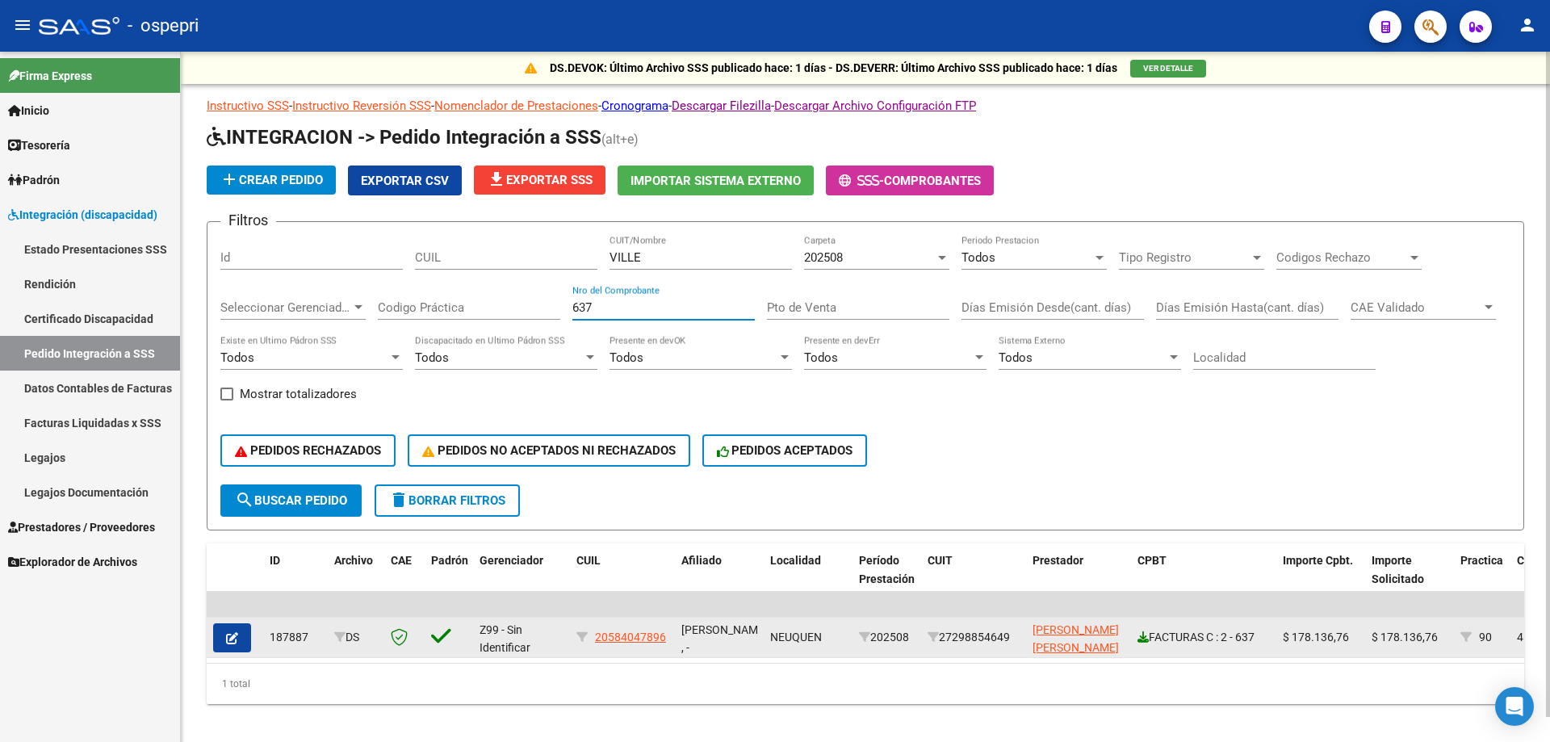
type input "637"
click at [1138, 634] on icon at bounding box center [1143, 636] width 11 height 11
